Goal: Understand site structure: Understand site structure

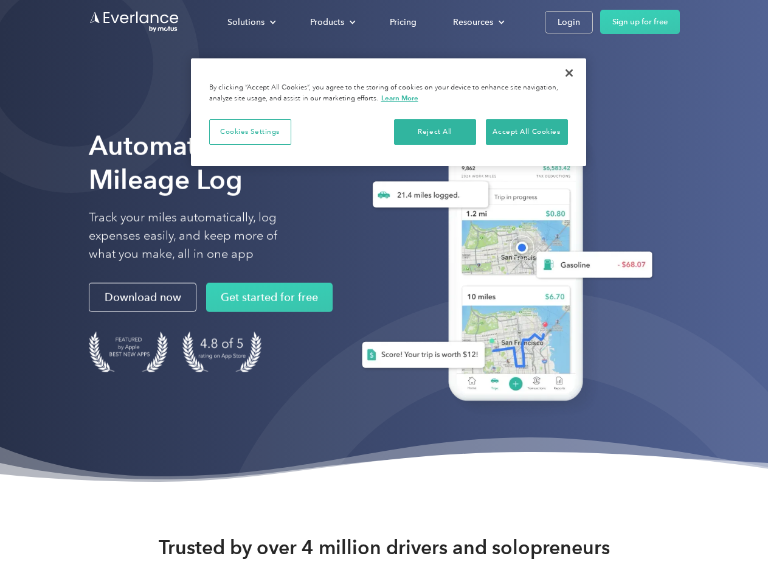
click at [251, 22] on div "Solutions" at bounding box center [245, 22] width 37 height 15
click at [331, 22] on div "Products" at bounding box center [327, 22] width 34 height 15
click at [477, 22] on div "Resources" at bounding box center [473, 22] width 40 height 15
click at [250, 131] on button "Cookies Settings" at bounding box center [250, 132] width 82 height 26
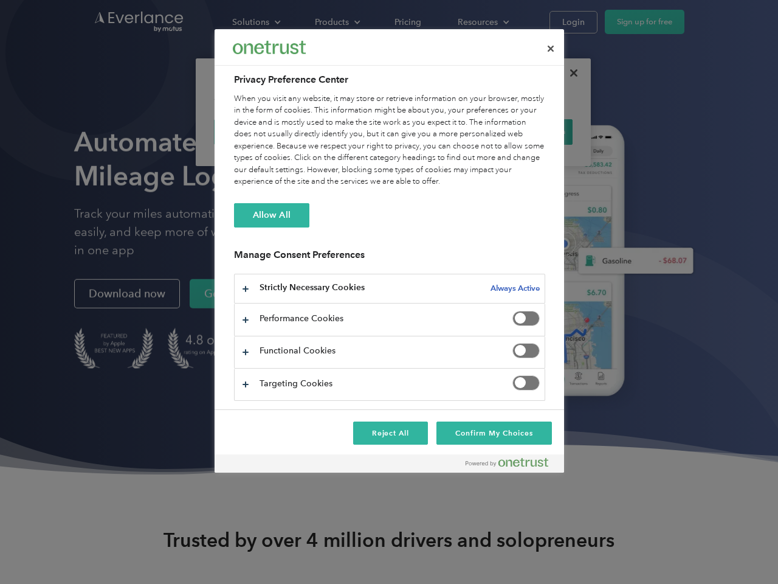
click at [435, 131] on div "When you visit any website, it may store or retrieve information on your browse…" at bounding box center [389, 140] width 311 height 95
click at [526, 131] on div "When you visit any website, it may store or retrieve information on your browse…" at bounding box center [389, 140] width 311 height 95
click at [569, 73] on div at bounding box center [389, 292] width 778 height 584
